Goal: Transaction & Acquisition: Purchase product/service

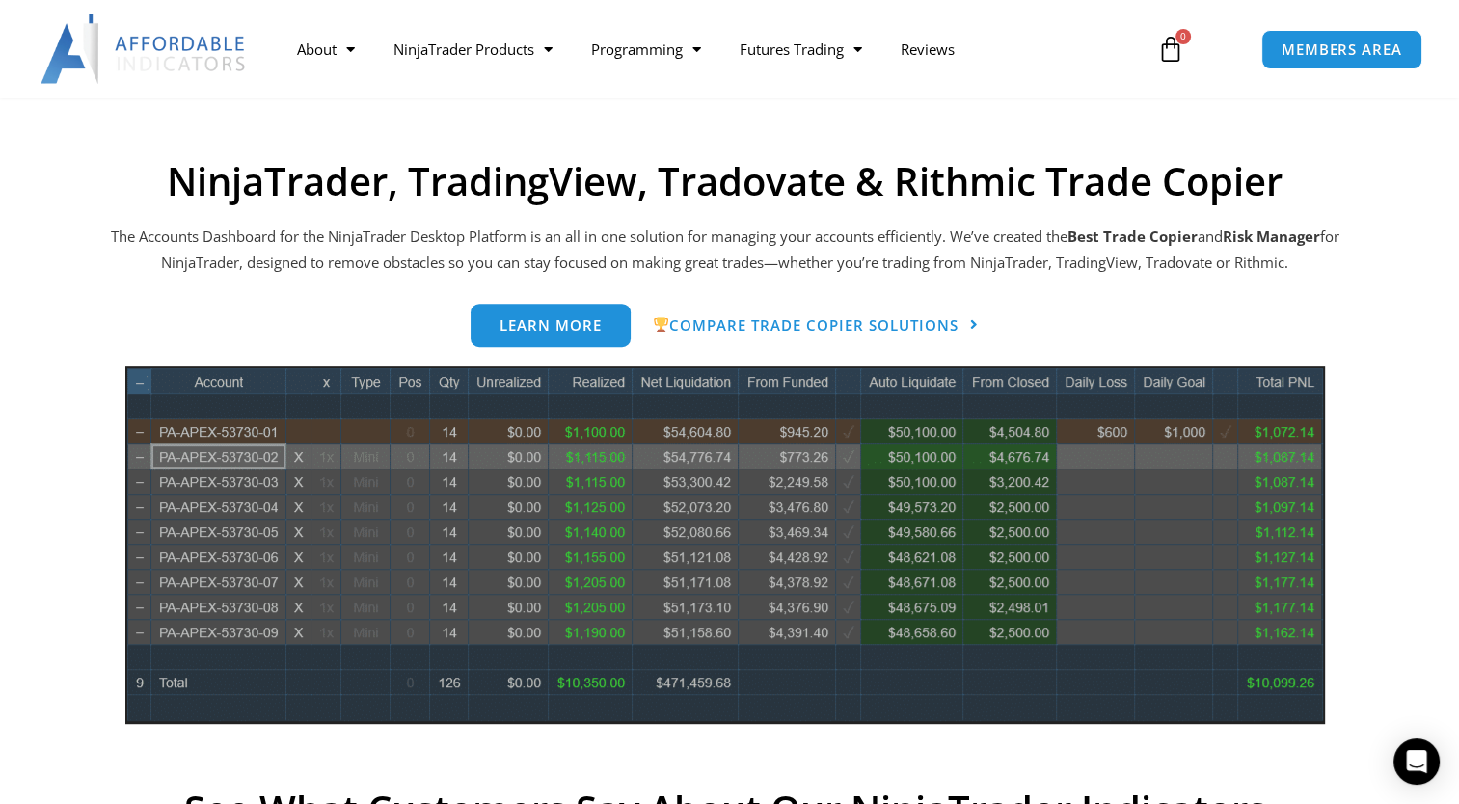
scroll to position [771, 0]
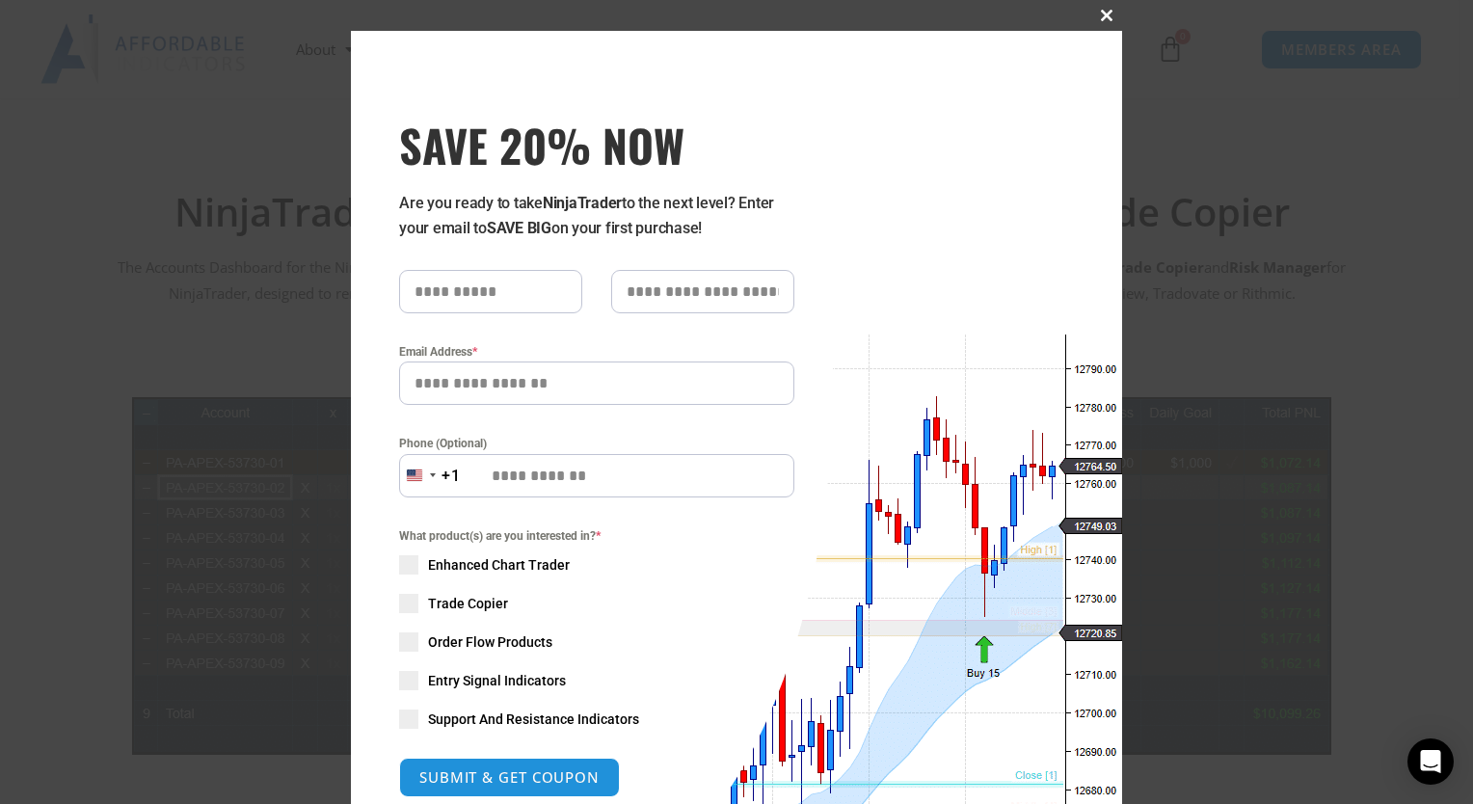
click at [1098, 12] on span "SAVE 20% NOW popup" at bounding box center [1106, 16] width 31 height 12
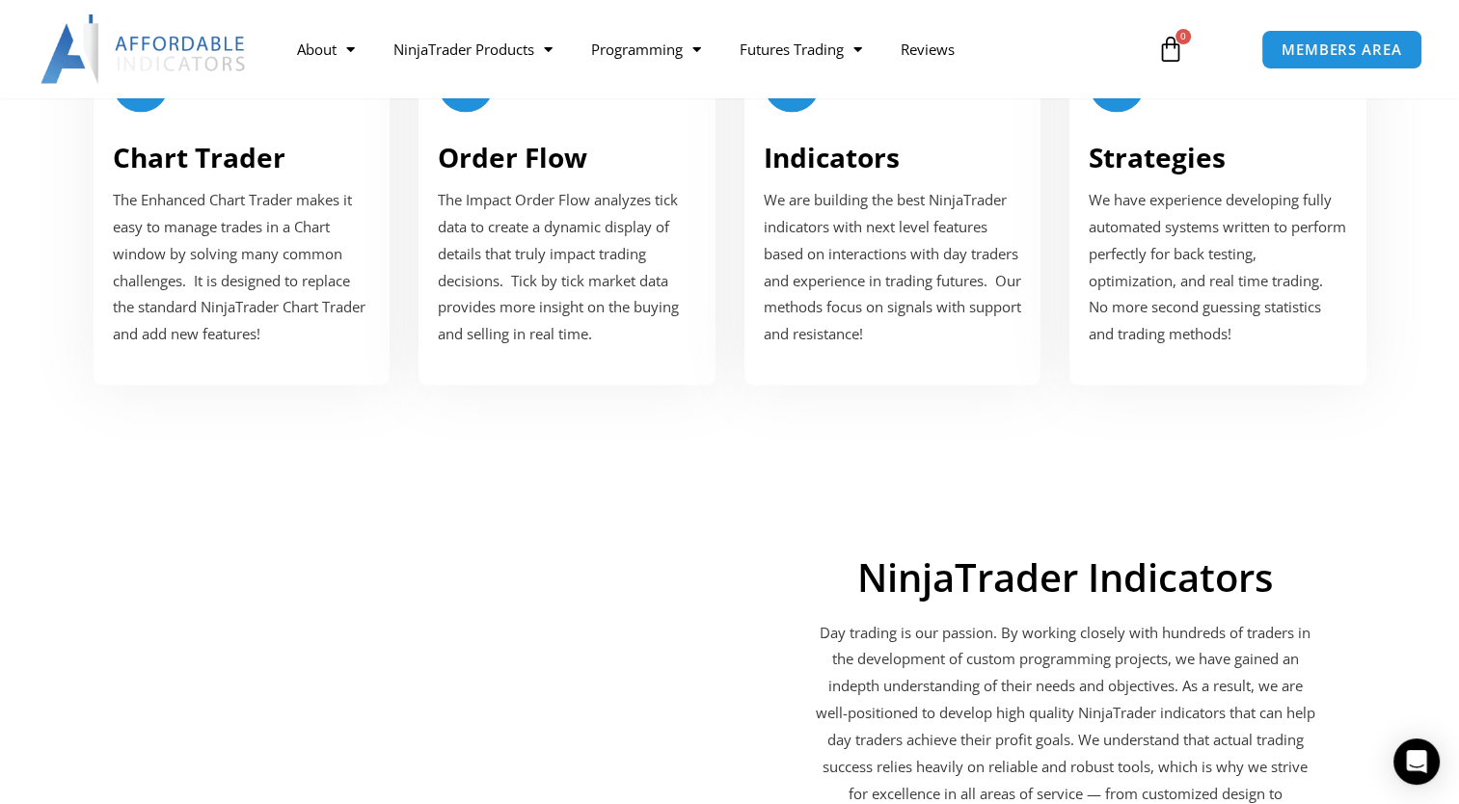
scroll to position [1728, 0]
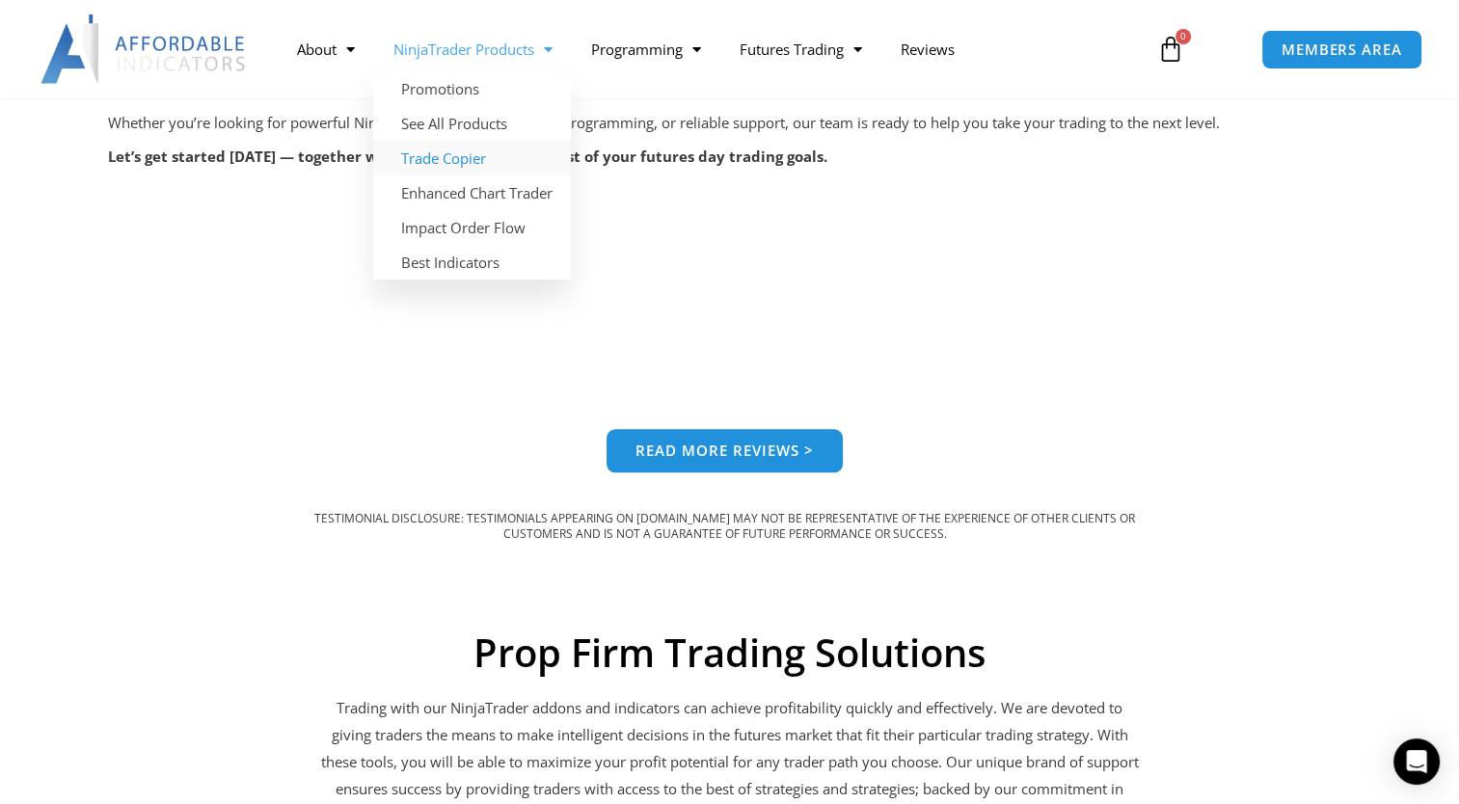
click at [456, 160] on link "Trade Copier" at bounding box center [472, 158] width 198 height 35
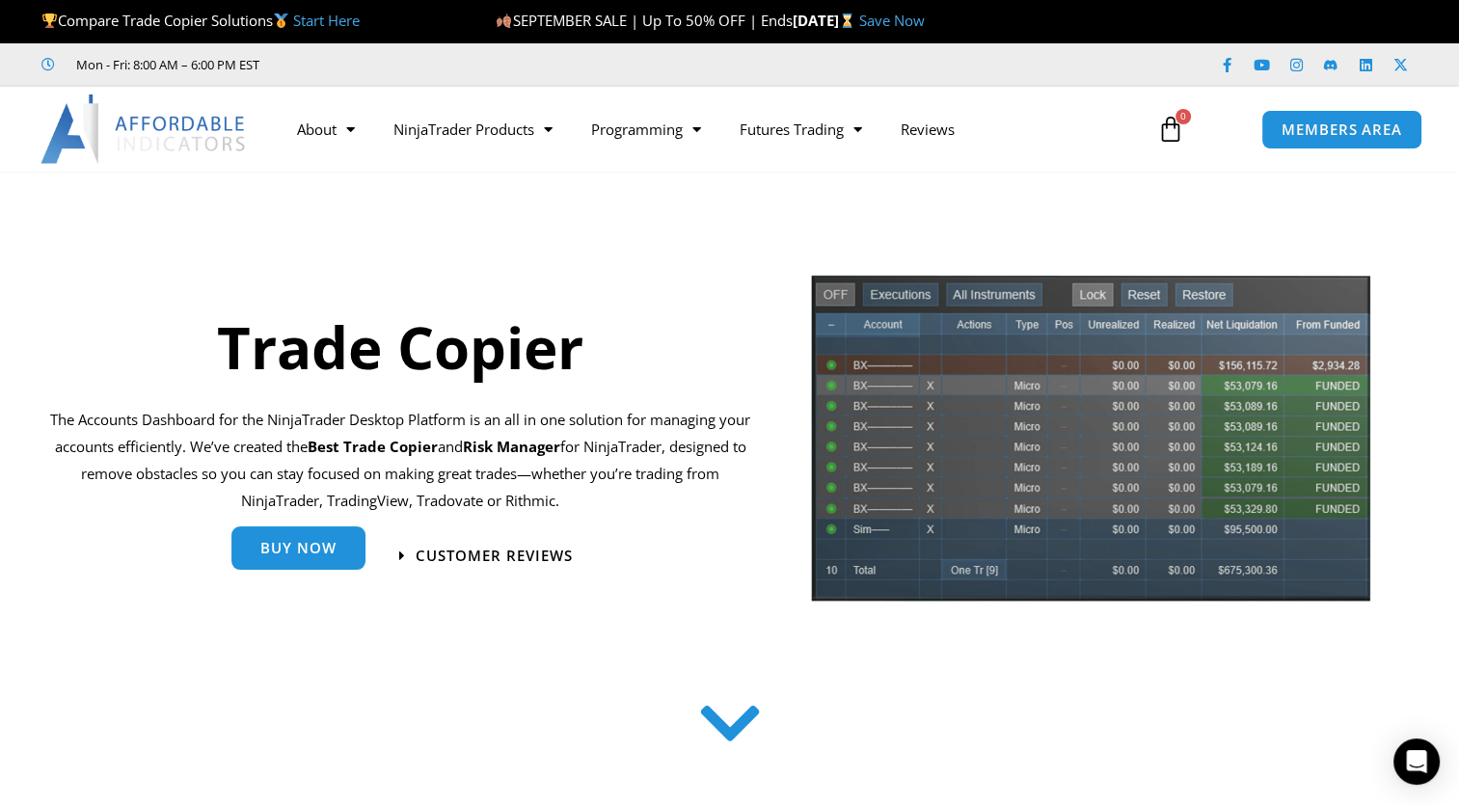
click at [330, 556] on span "Buy Now" at bounding box center [298, 549] width 76 height 14
